Goal: Task Accomplishment & Management: Use online tool/utility

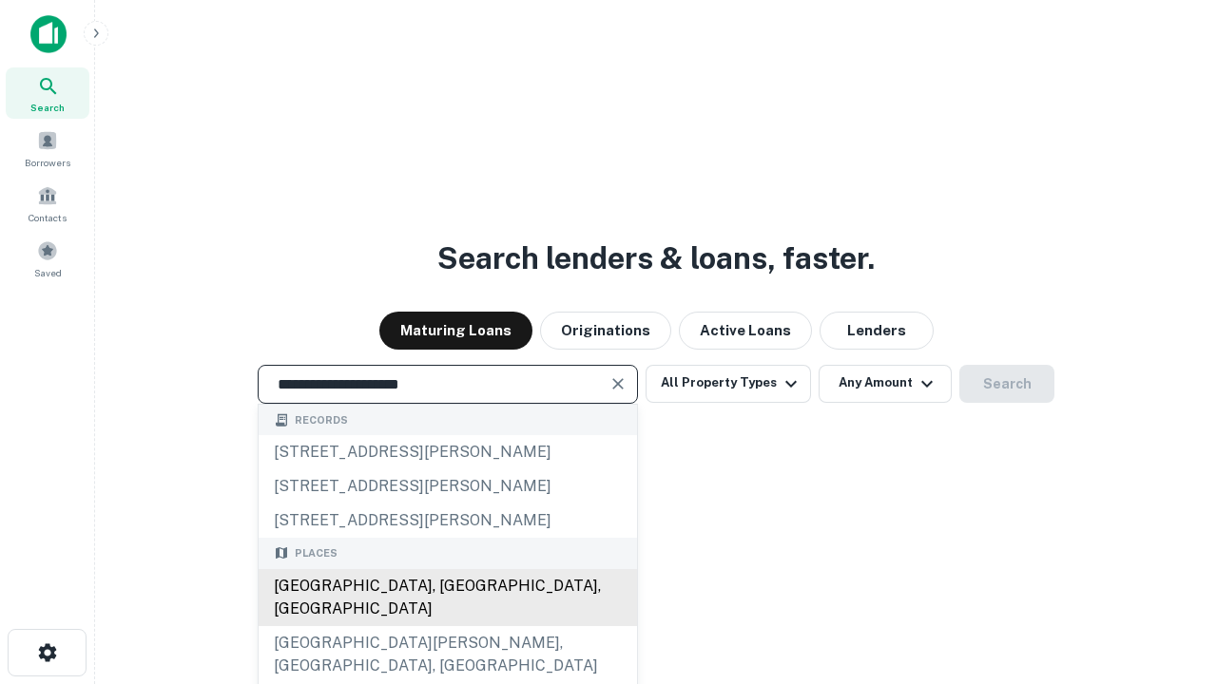
click at [447, 627] on div "[GEOGRAPHIC_DATA], [GEOGRAPHIC_DATA], [GEOGRAPHIC_DATA]" at bounding box center [448, 597] width 378 height 57
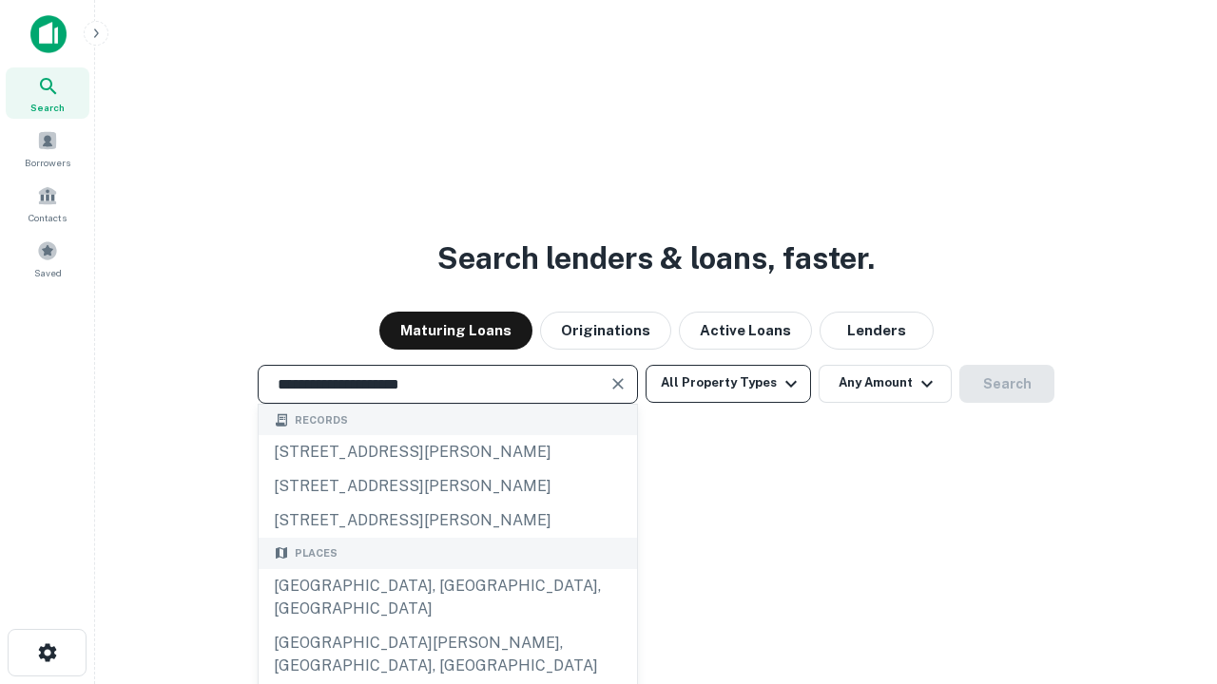
type input "**********"
click at [728, 383] on button "All Property Types" at bounding box center [728, 384] width 165 height 38
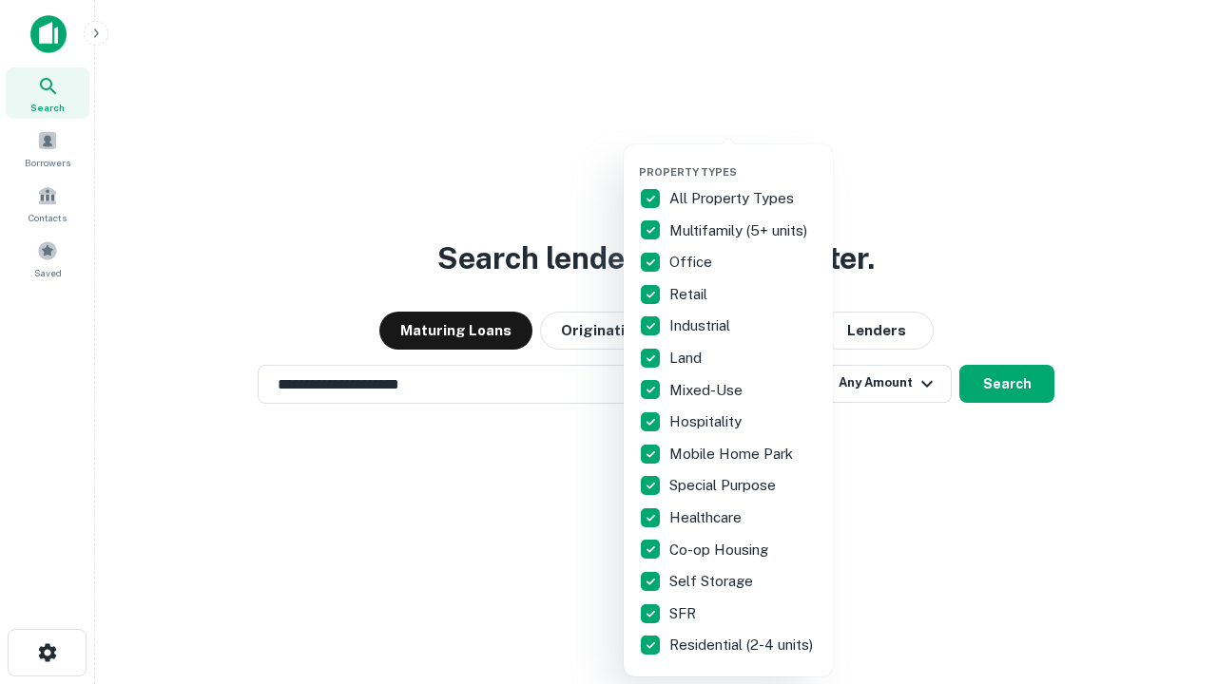
click at [743, 160] on button "button" at bounding box center [743, 160] width 209 height 1
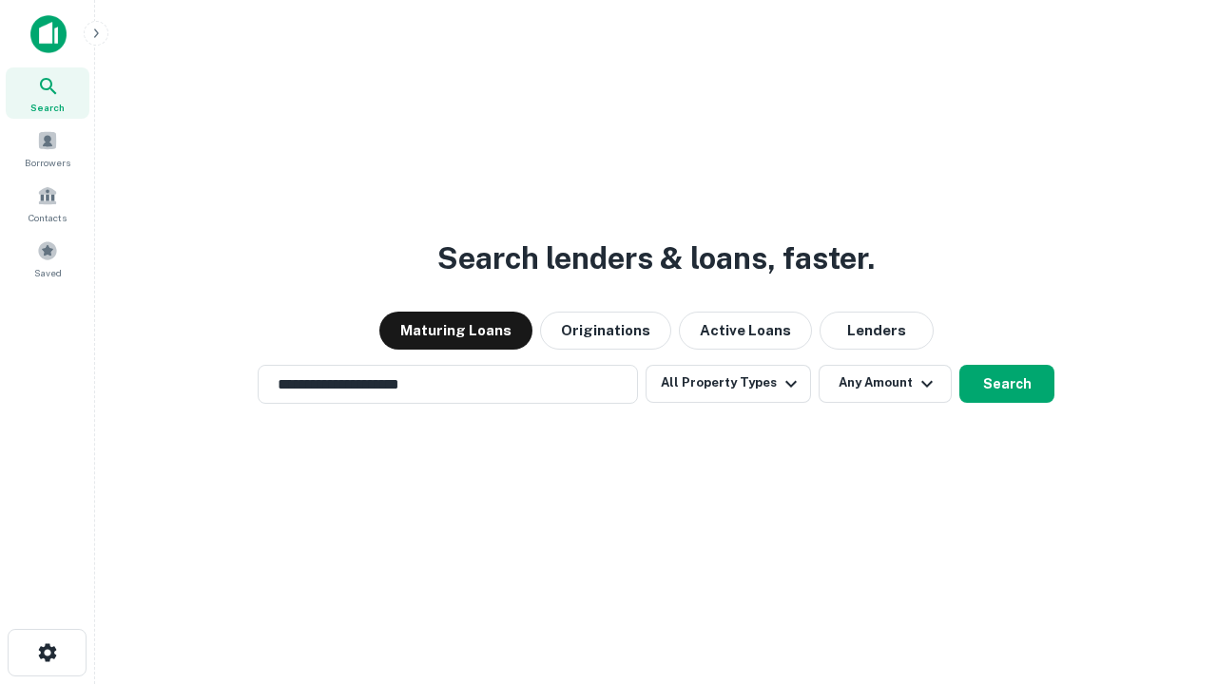
scroll to position [11, 229]
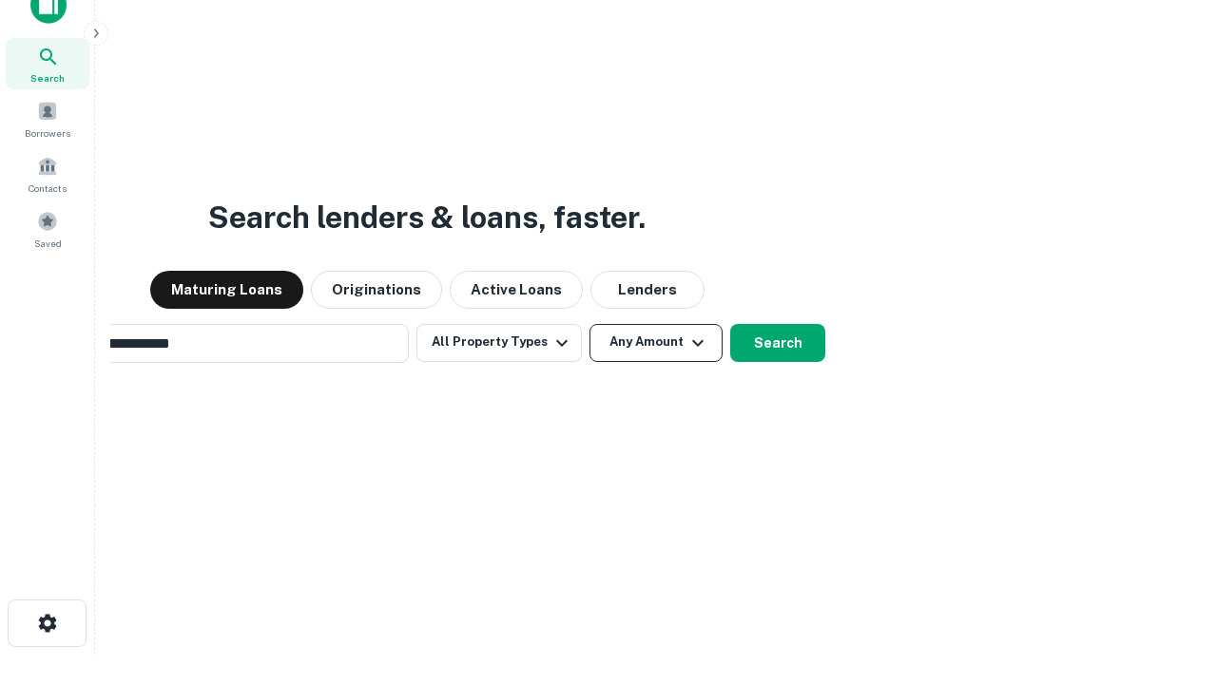
click at [589, 324] on button "Any Amount" at bounding box center [655, 343] width 133 height 38
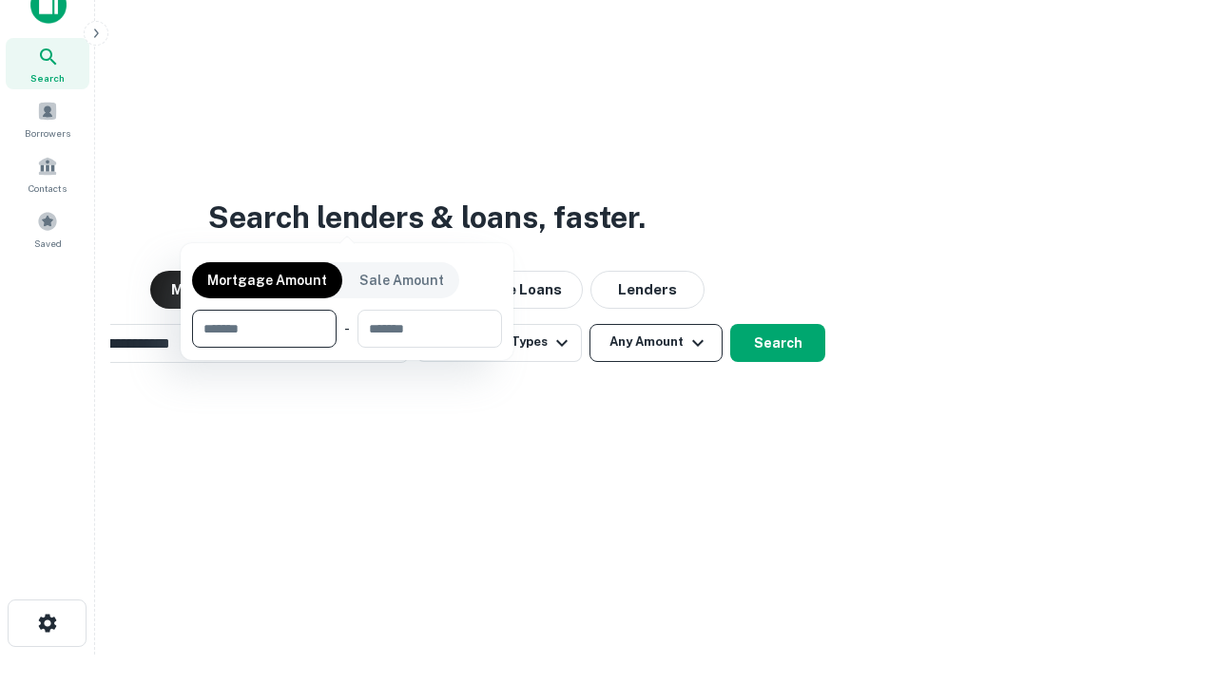
scroll to position [30, 0]
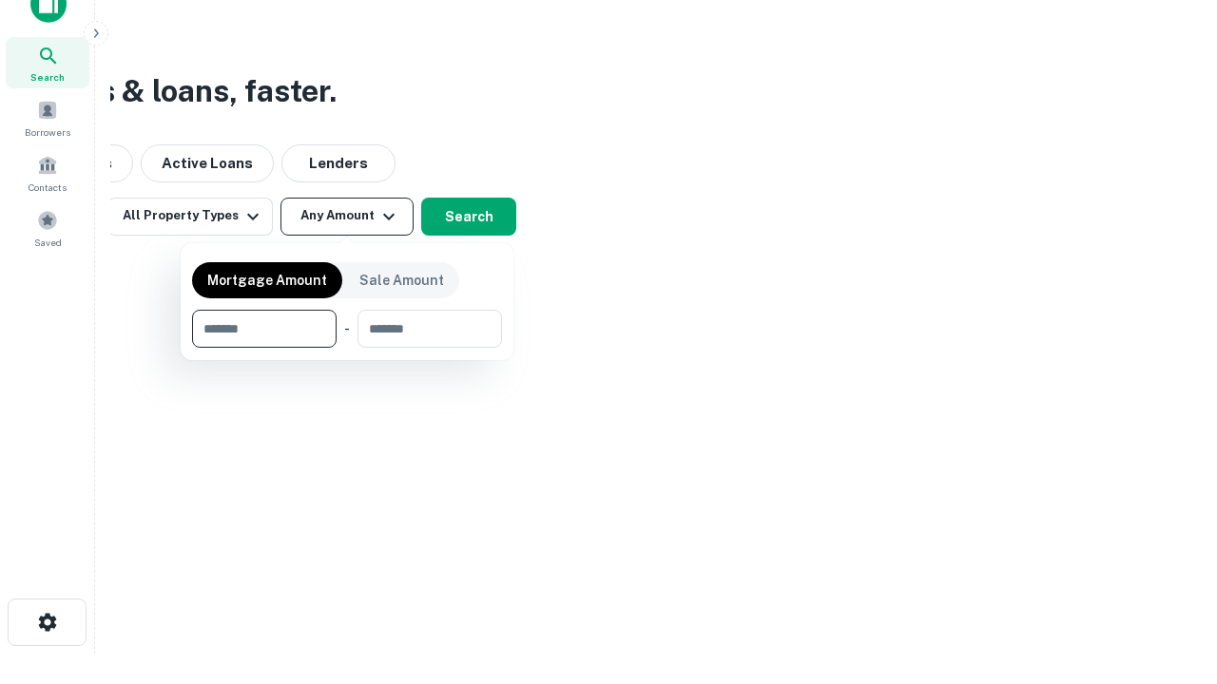
type input "*******"
click at [347, 348] on button "button" at bounding box center [347, 348] width 310 height 1
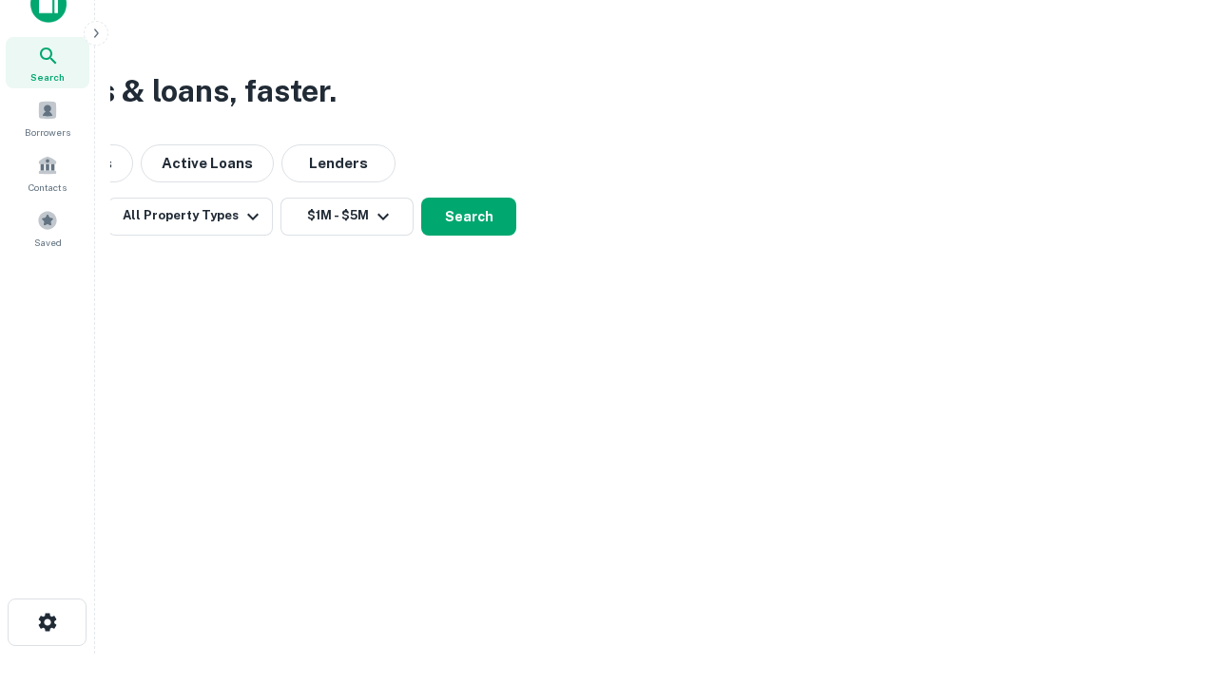
scroll to position [29, 0]
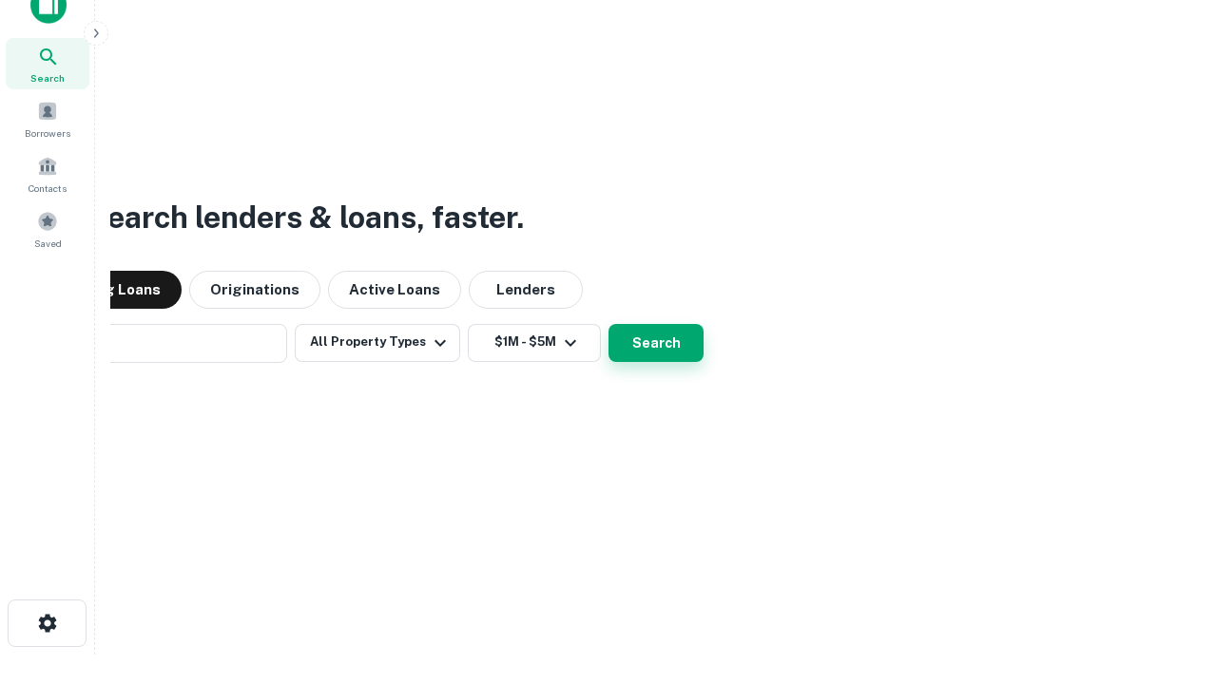
click at [608, 324] on button "Search" at bounding box center [655, 343] width 95 height 38
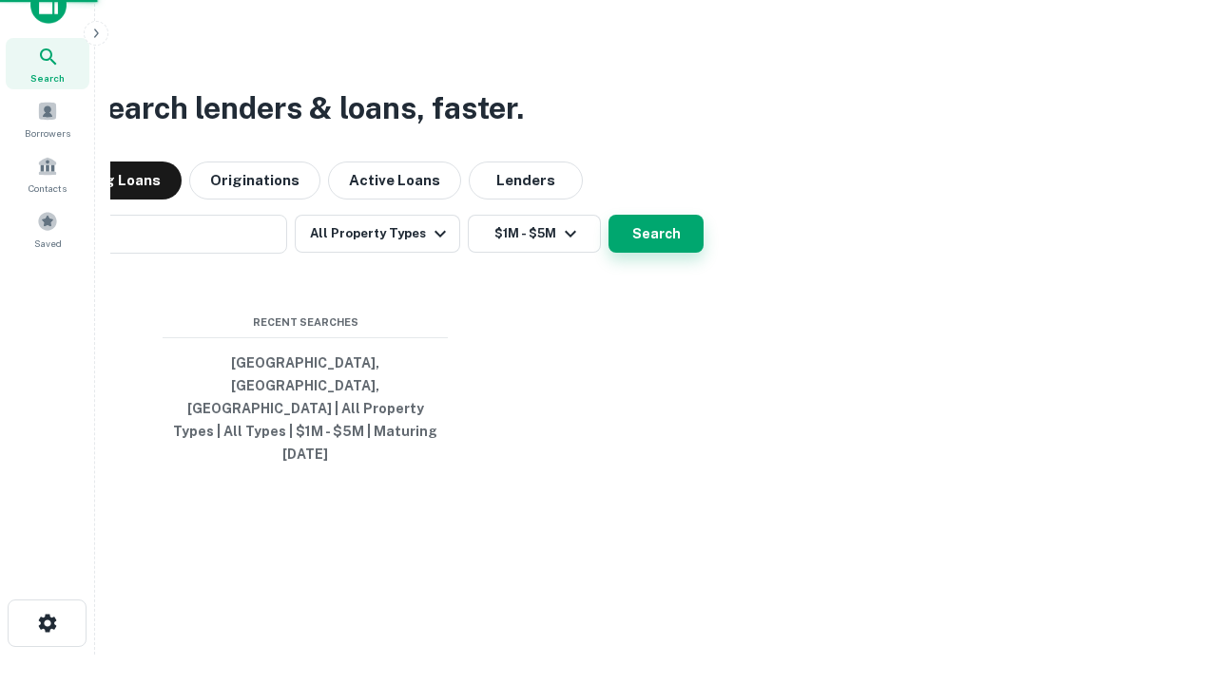
scroll to position [30, 0]
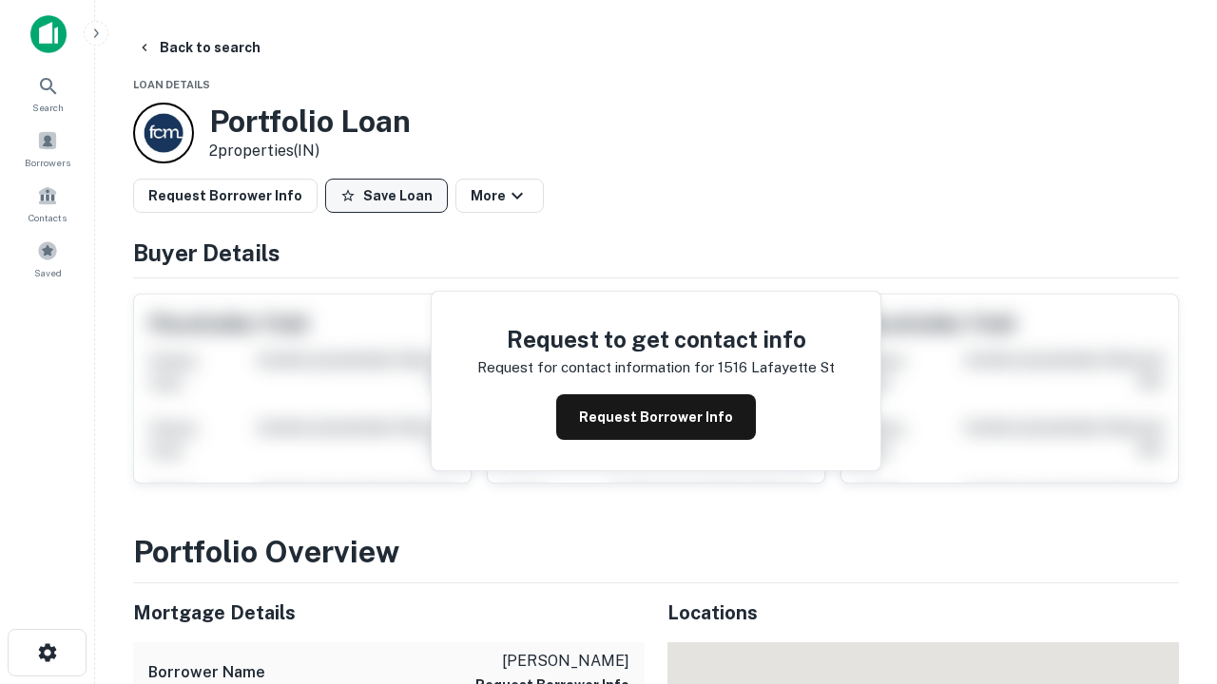
click at [386, 196] on button "Save Loan" at bounding box center [386, 196] width 123 height 34
